Goal: Transaction & Acquisition: Purchase product/service

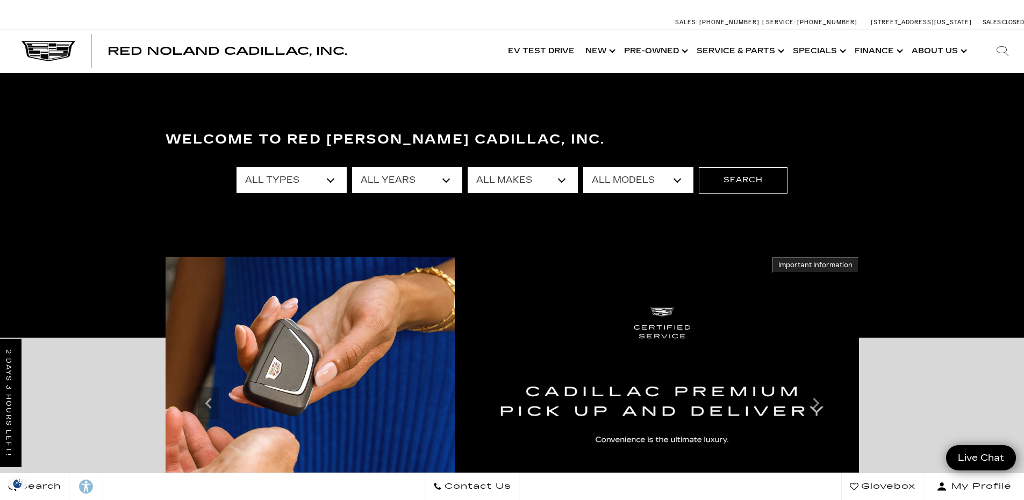
click at [330, 179] on select "All Types New Used Certified Used Demo" at bounding box center [291, 180] width 110 height 26
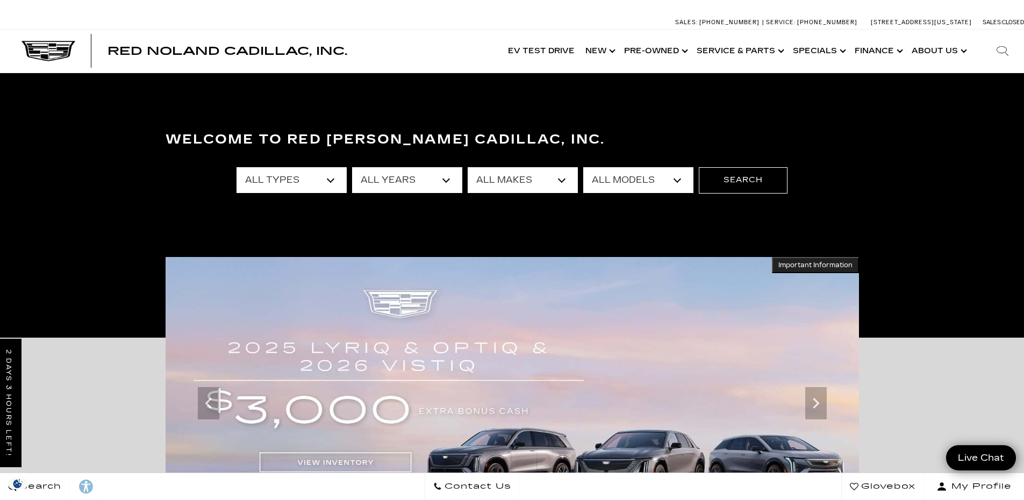
select select "Certified Used"
click at [236, 167] on select "All Types New Used Certified Used Demo" at bounding box center [291, 180] width 110 height 26
click at [446, 180] on select "All Years 2024 2023 2022 2021" at bounding box center [407, 180] width 110 height 26
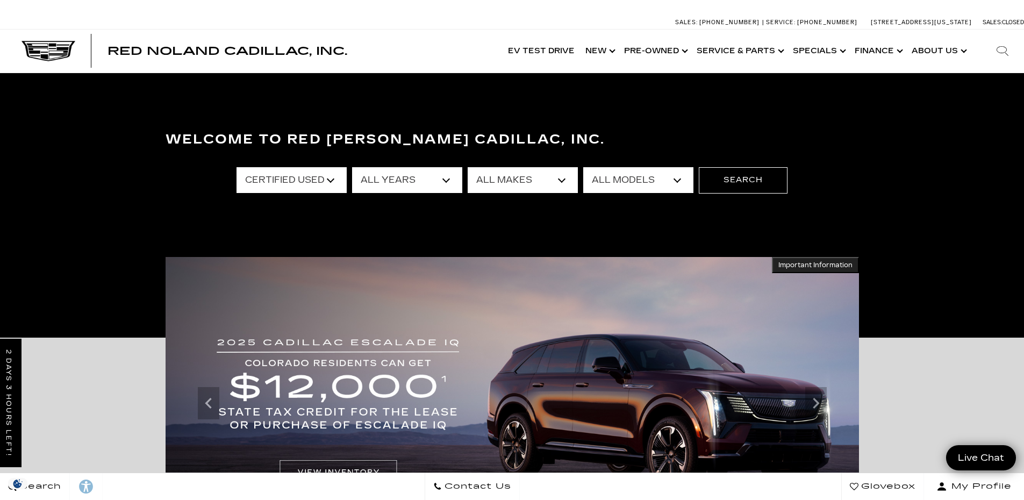
click at [352, 167] on select "All Years 2024 2023 2022 2021" at bounding box center [407, 180] width 110 height 26
click at [565, 176] on select "All Makes Cadillac" at bounding box center [522, 180] width 110 height 26
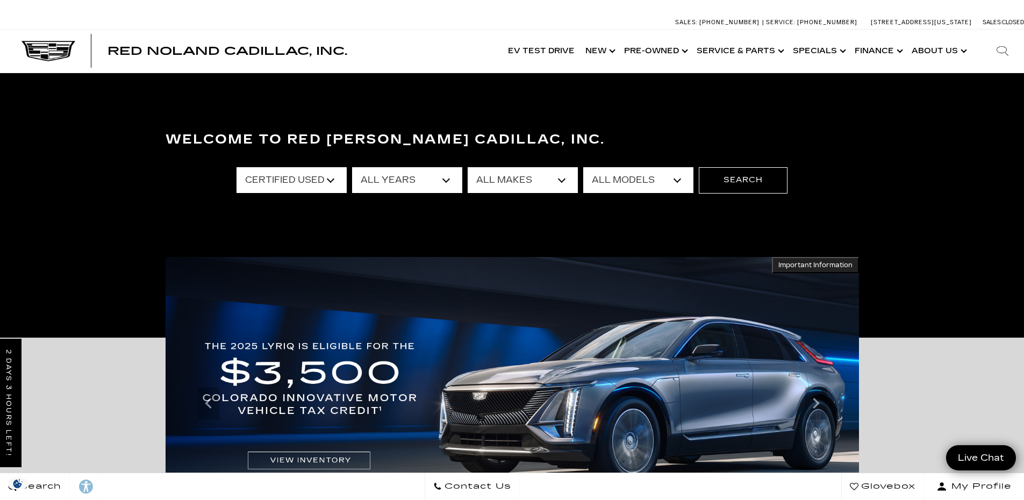
select select "Cadillac"
click at [467, 167] on select "All Makes Cadillac" at bounding box center [522, 180] width 110 height 26
click at [682, 176] on select "All Models Escalade XT4 XT5 XT6" at bounding box center [638, 180] width 110 height 26
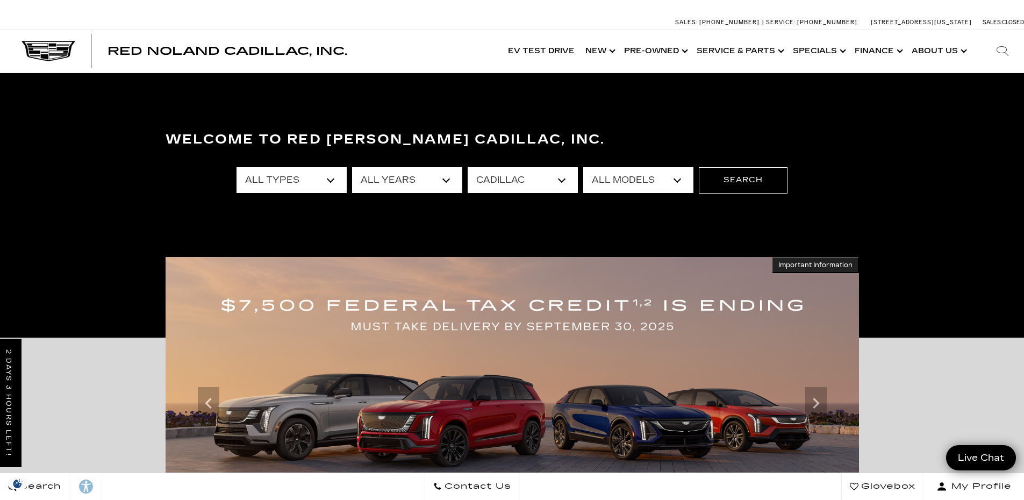
select select "XT5"
click at [583, 167] on select "All Models Escalade XT4 XT5 XT6" at bounding box center [638, 180] width 110 height 26
click at [731, 181] on button "Search" at bounding box center [743, 180] width 89 height 26
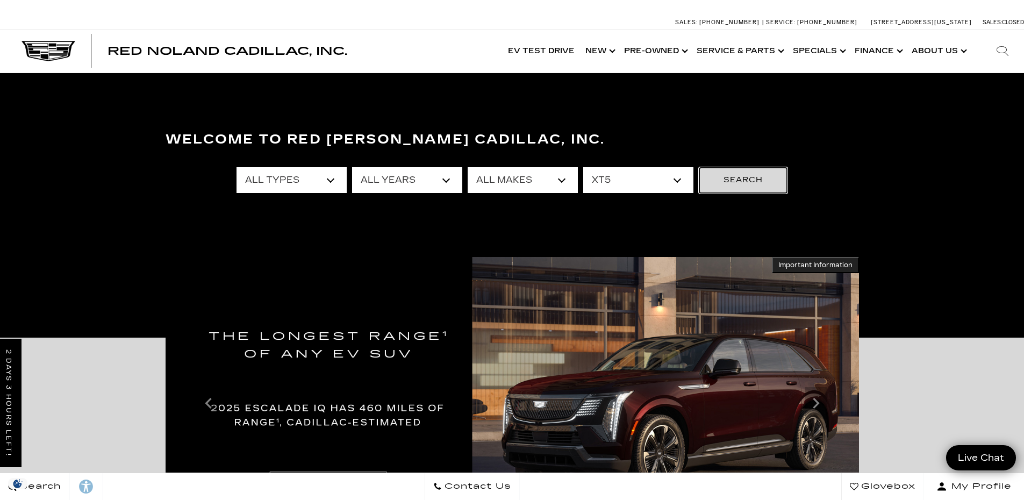
click at [731, 181] on button "Search" at bounding box center [743, 180] width 89 height 26
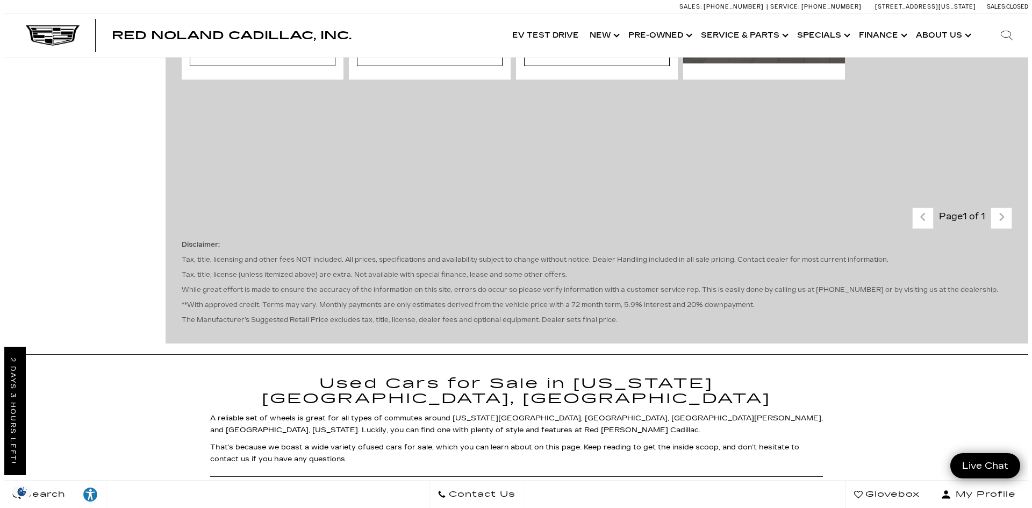
scroll to position [193, 0]
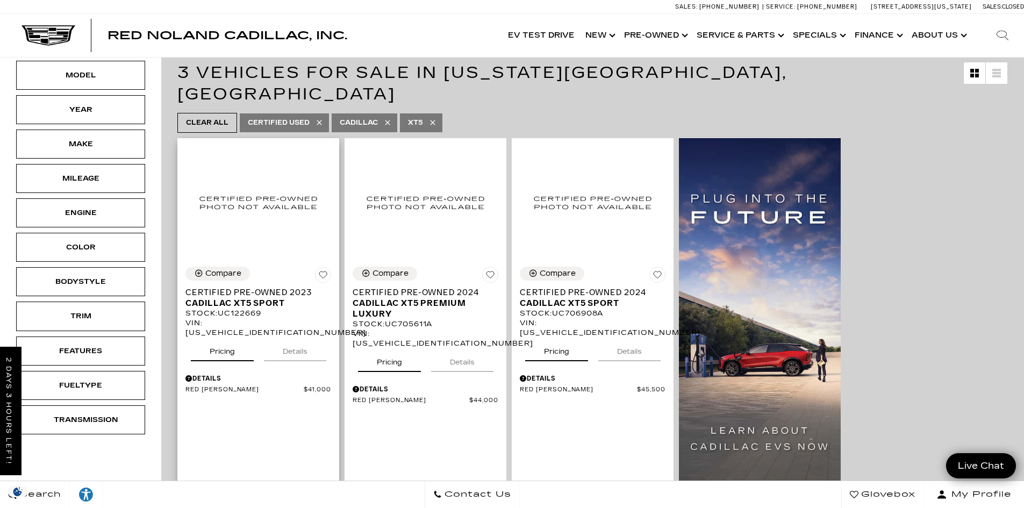
click at [207, 373] on div "Details" at bounding box center [258, 378] width 146 height 10
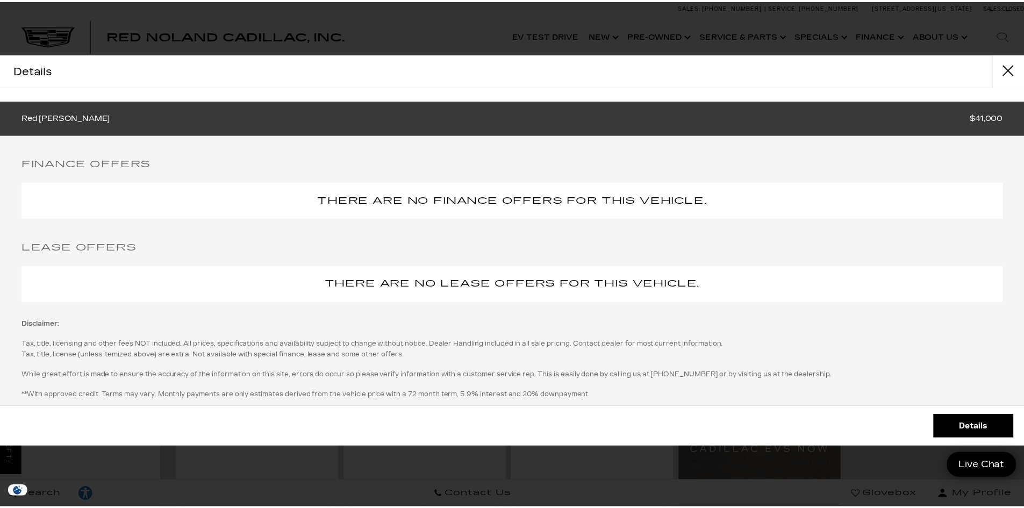
scroll to position [0, 0]
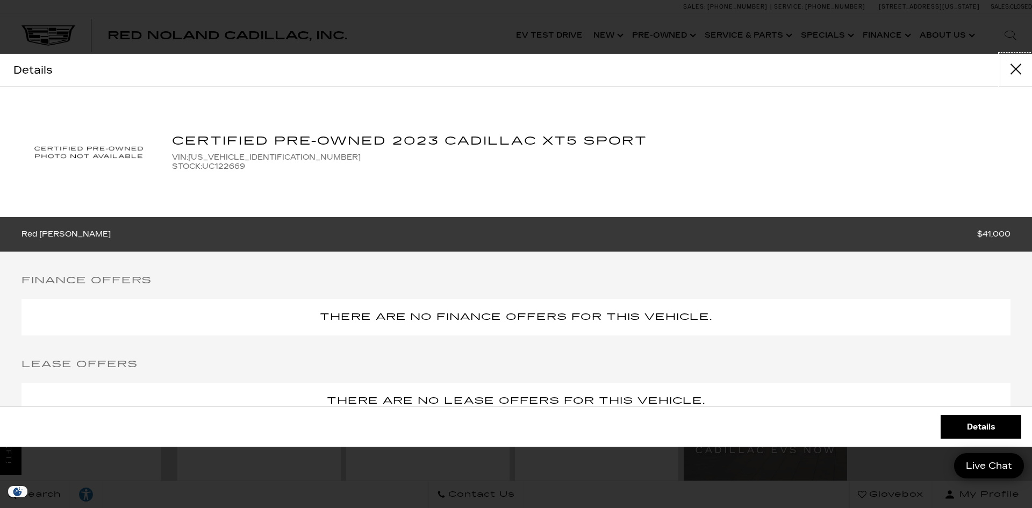
click at [1019, 69] on button "close" at bounding box center [1015, 70] width 32 height 32
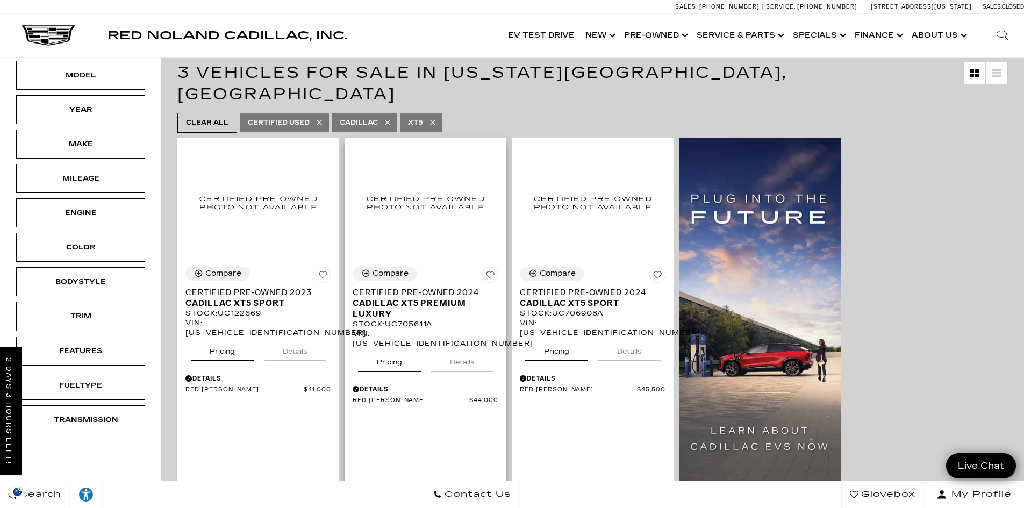
click at [380, 384] on div "Details" at bounding box center [425, 389] width 146 height 10
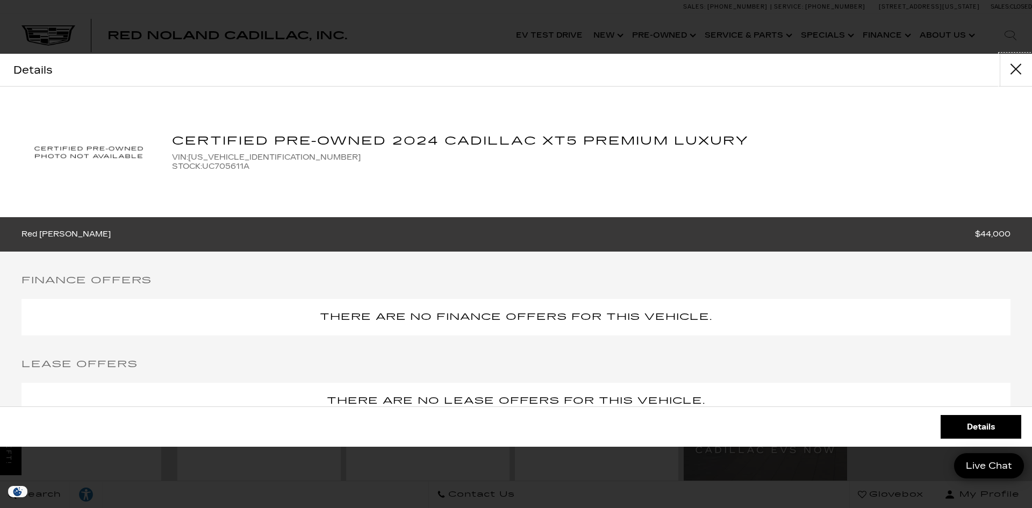
click at [1019, 71] on button "close" at bounding box center [1015, 70] width 32 height 32
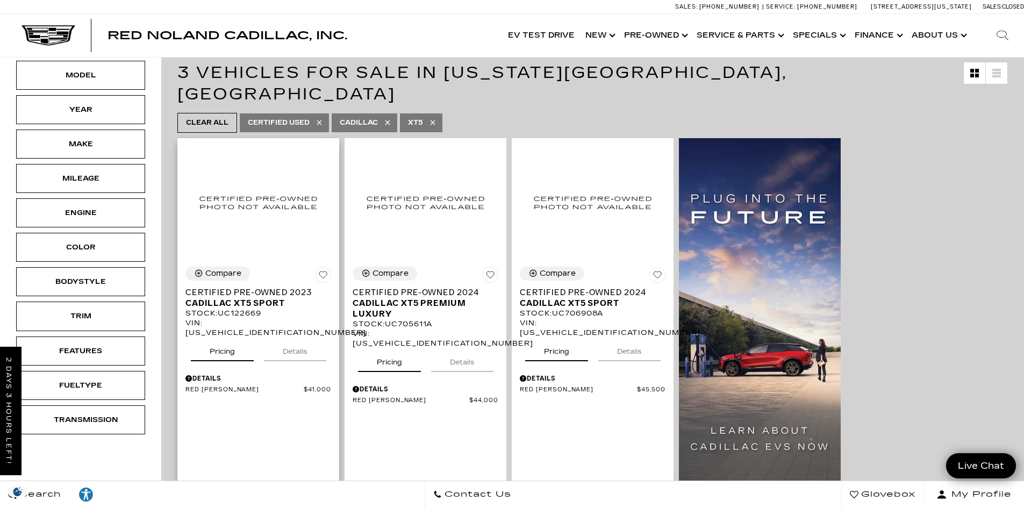
click at [293, 489] on div "Start Your Deal" at bounding box center [257, 495] width 85 height 12
